Goal: Task Accomplishment & Management: Complete application form

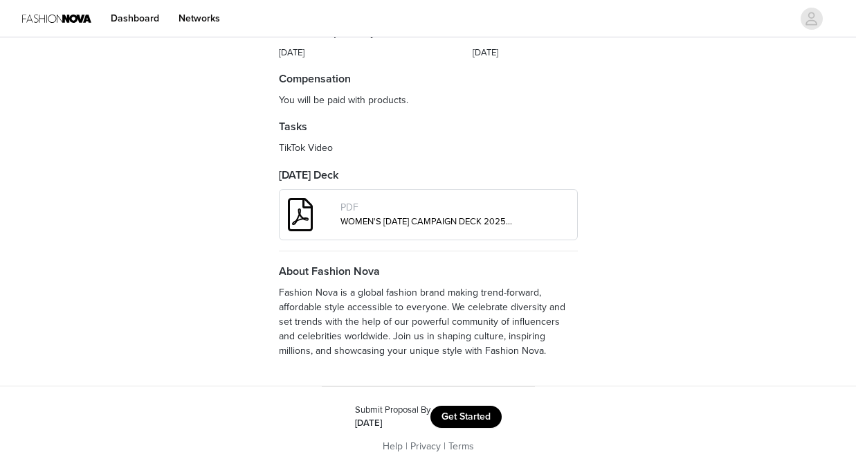
scroll to position [494, 0]
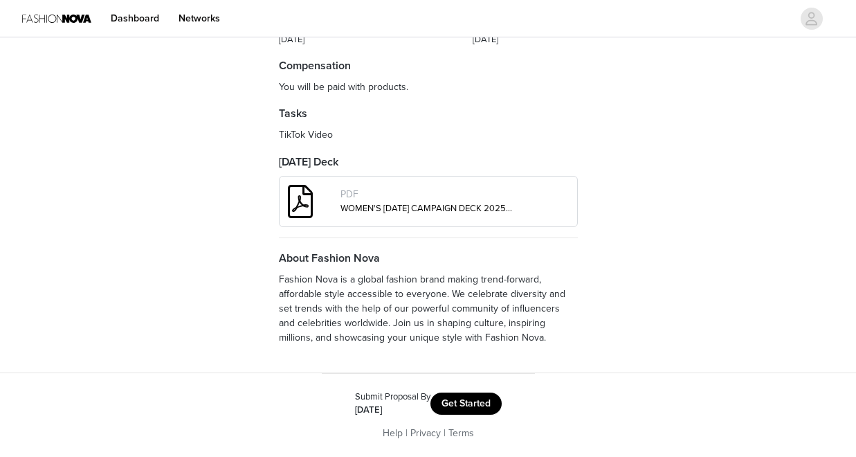
click at [465, 400] on button "Get Started" at bounding box center [466, 403] width 71 height 22
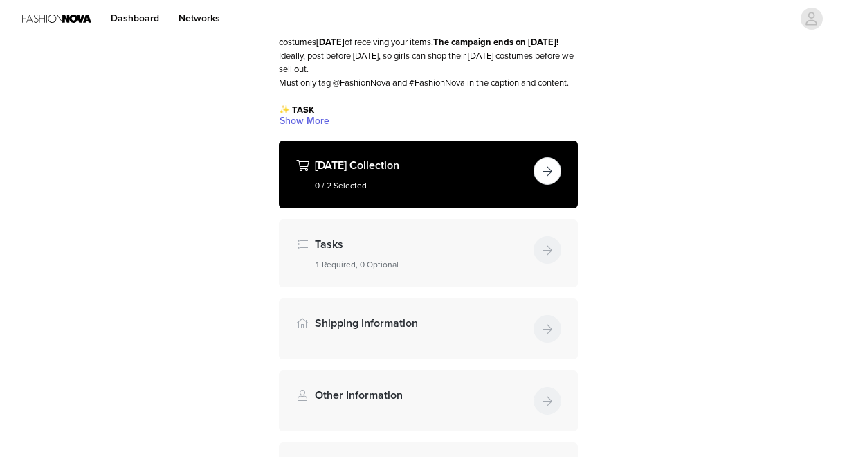
scroll to position [204, 0]
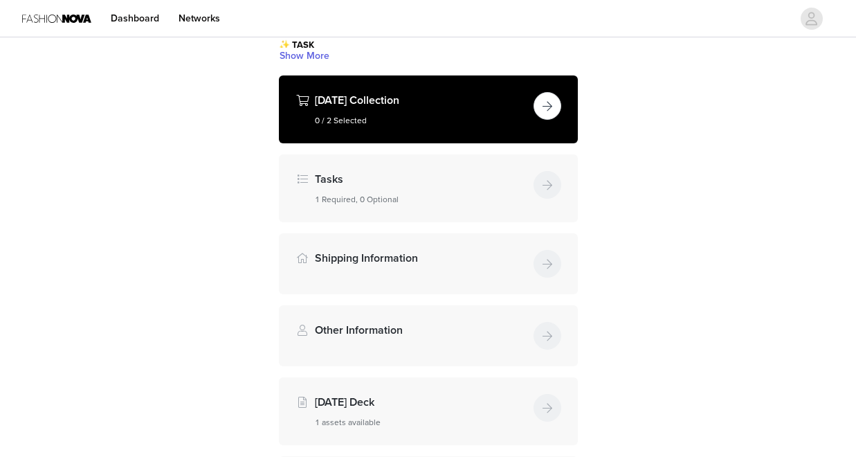
click at [555, 120] on button "button" at bounding box center [548, 106] width 28 height 28
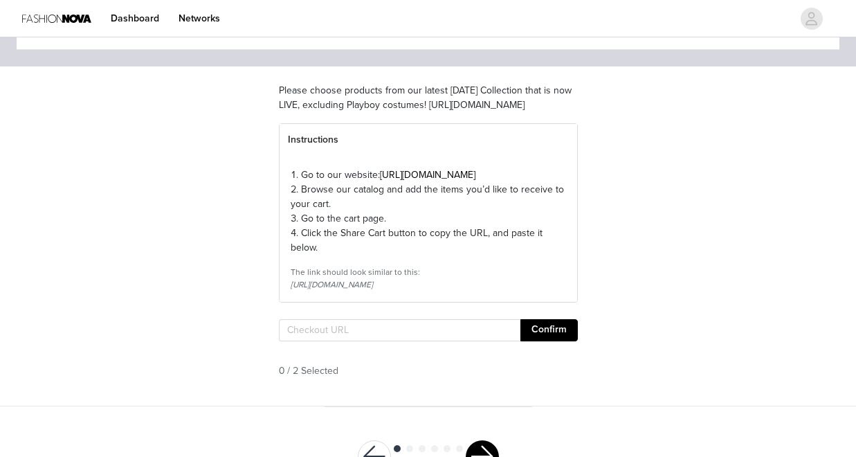
scroll to position [171, 0]
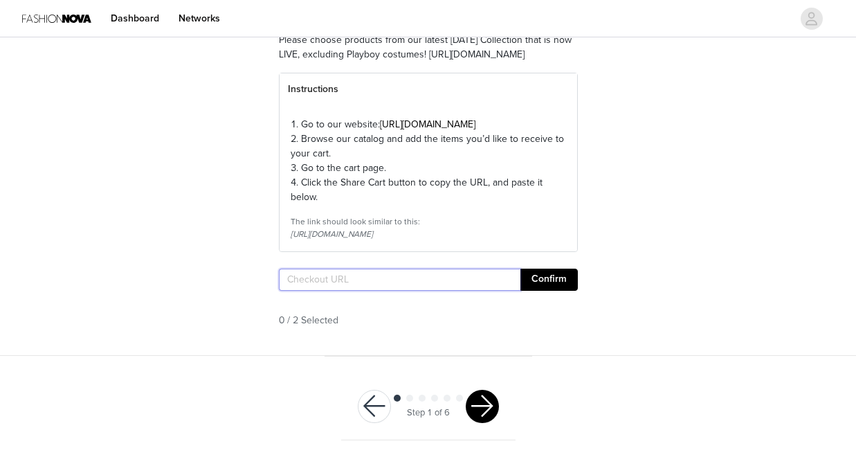
click at [361, 280] on input "text" at bounding box center [400, 280] width 242 height 22
paste input "[URL][DOMAIN_NAME]"
type input "[URL][DOMAIN_NAME]"
click at [534, 274] on button "Confirm" at bounding box center [549, 280] width 57 height 22
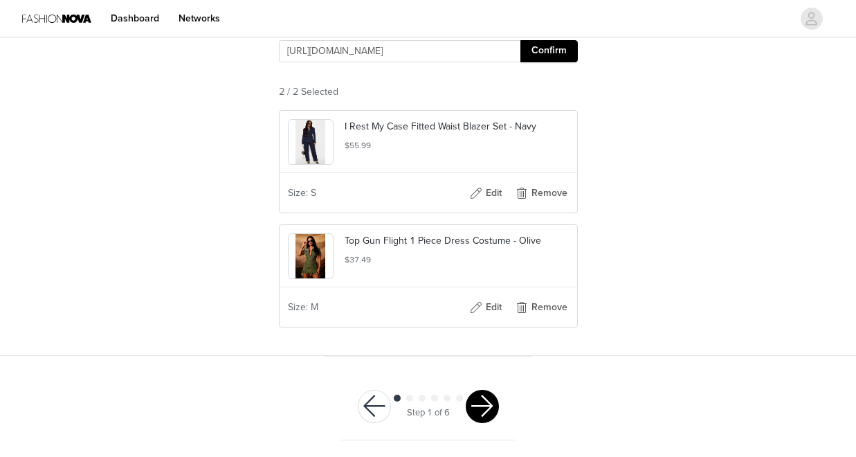
scroll to position [0, 0]
click at [485, 401] on button "button" at bounding box center [482, 406] width 33 height 33
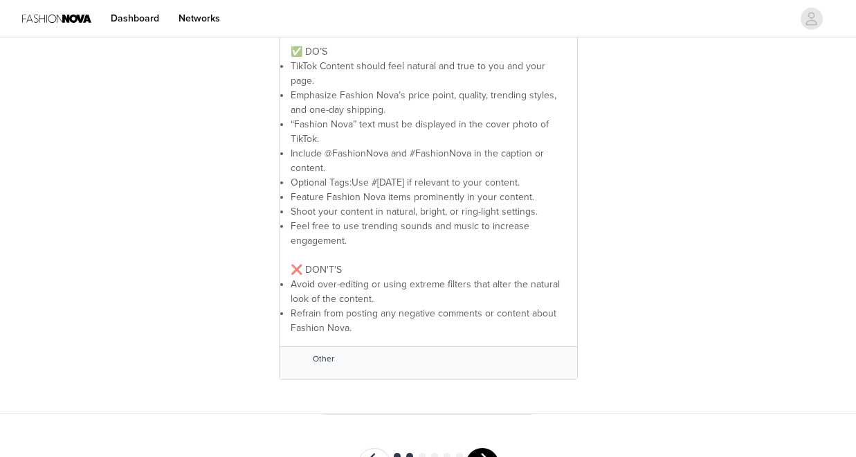
scroll to position [429, 0]
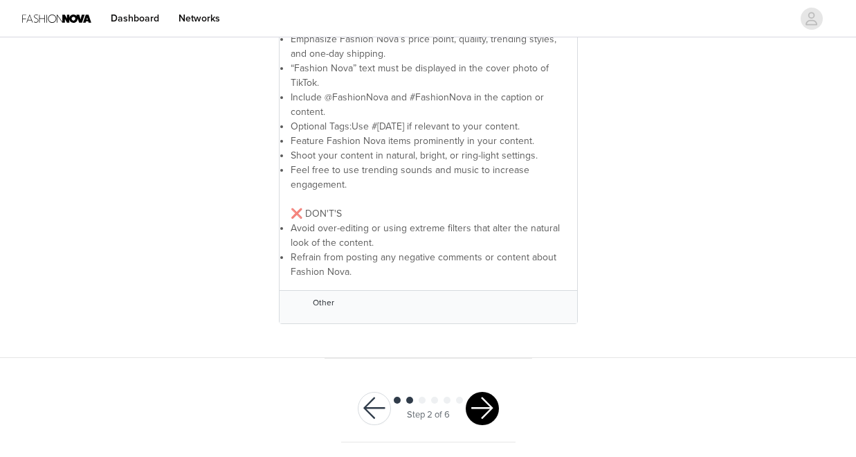
click at [489, 396] on button "button" at bounding box center [482, 408] width 33 height 33
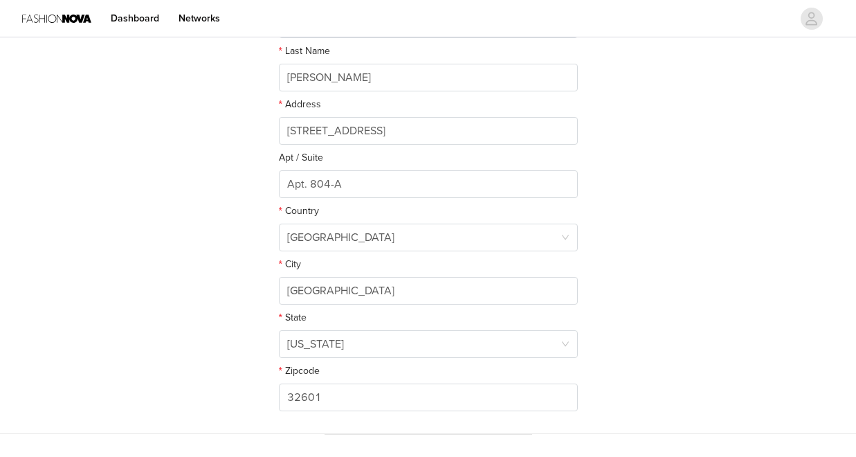
scroll to position [400, 0]
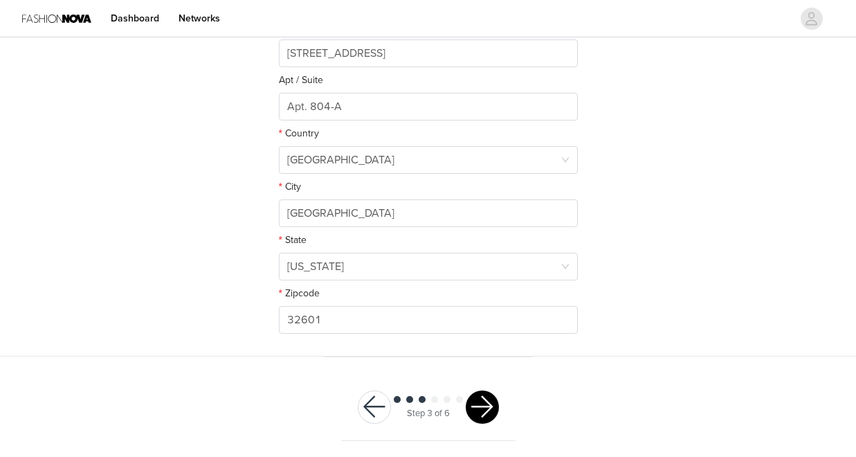
click at [491, 395] on button "button" at bounding box center [482, 406] width 33 height 33
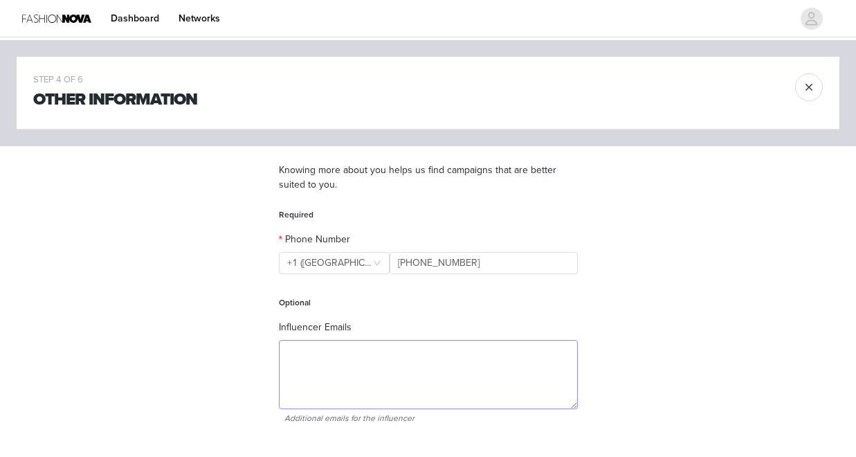
scroll to position [107, 0]
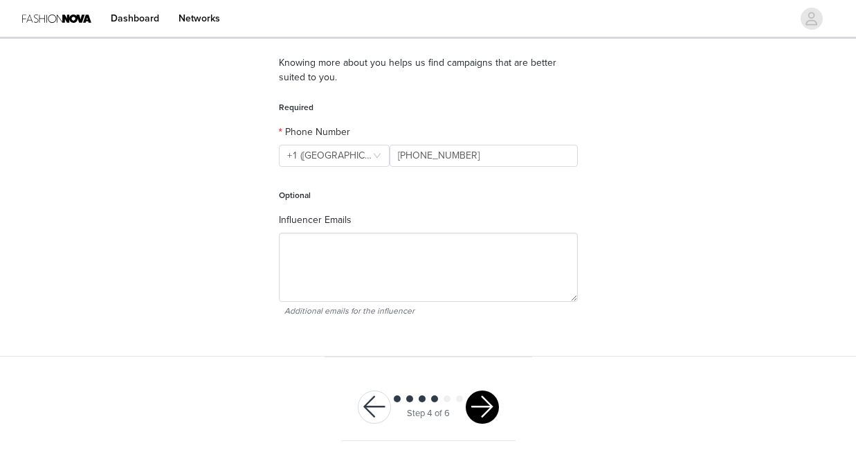
click at [478, 404] on button "button" at bounding box center [482, 406] width 33 height 33
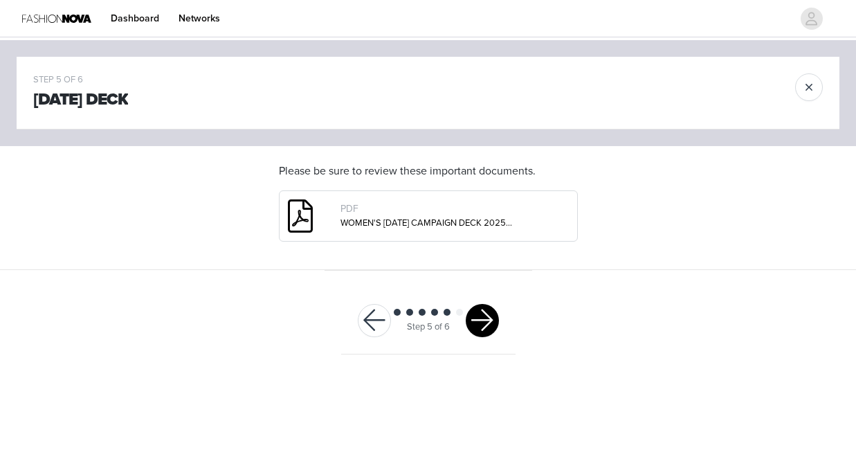
click at [478, 314] on button "button" at bounding box center [482, 320] width 33 height 33
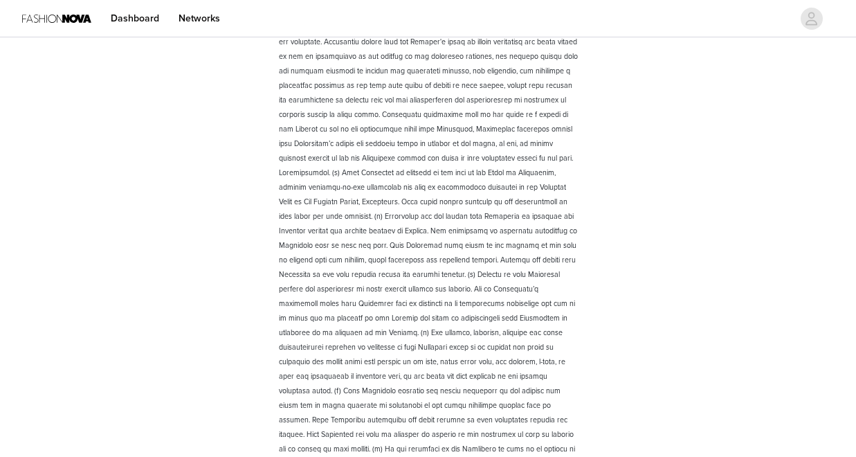
scroll to position [1965, 0]
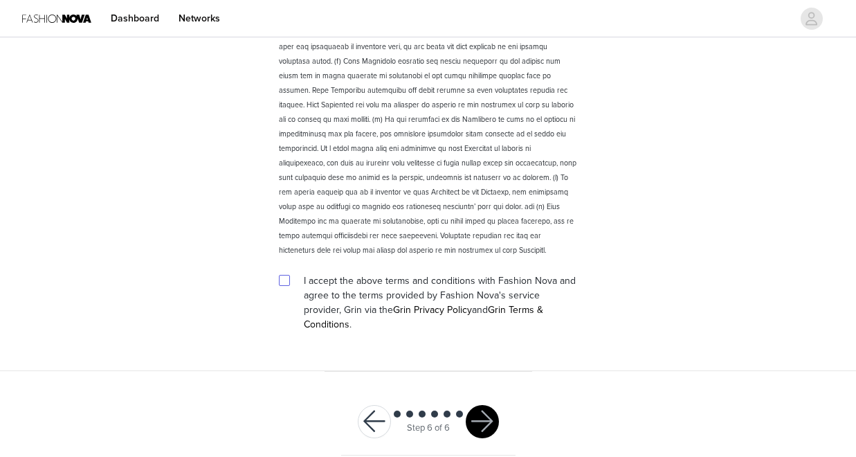
click at [282, 283] on input "checkbox" at bounding box center [284, 280] width 10 height 10
checkbox input "true"
click at [480, 405] on button "button" at bounding box center [482, 421] width 33 height 33
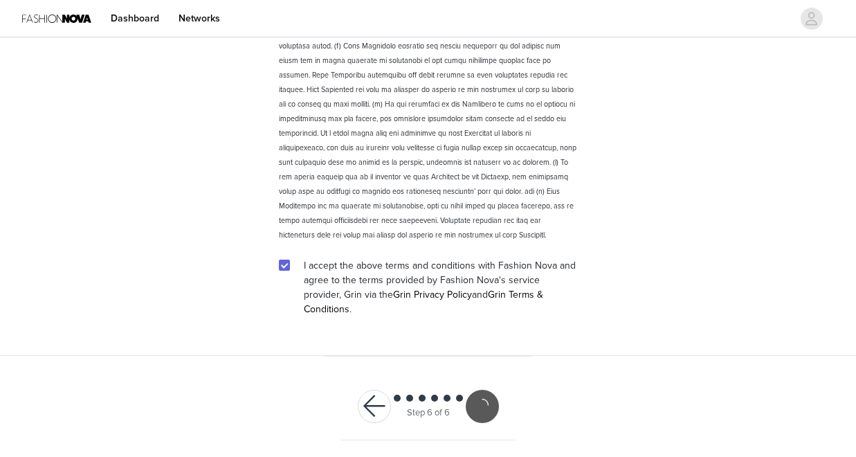
scroll to position [1914, 0]
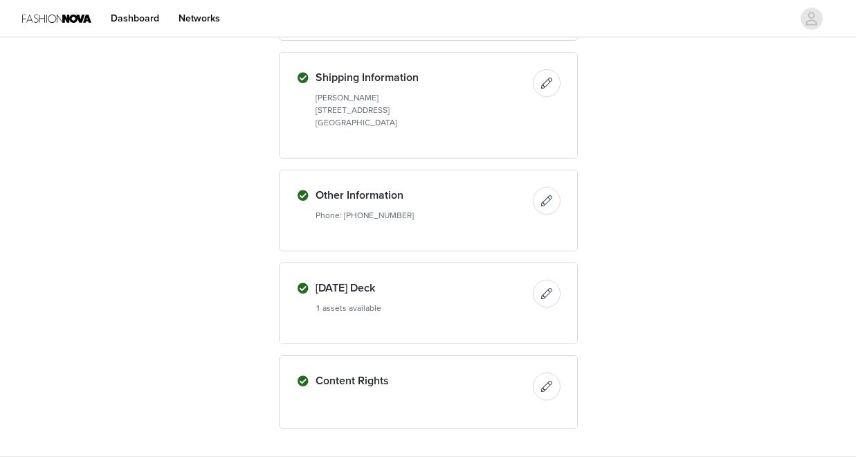
scroll to position [648, 0]
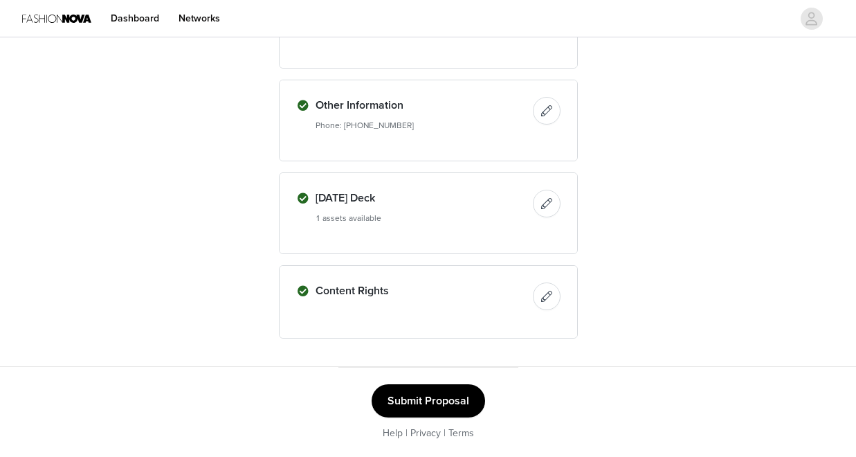
click at [459, 389] on button "Submit Proposal" at bounding box center [429, 400] width 114 height 33
